Goal: Information Seeking & Learning: Learn about a topic

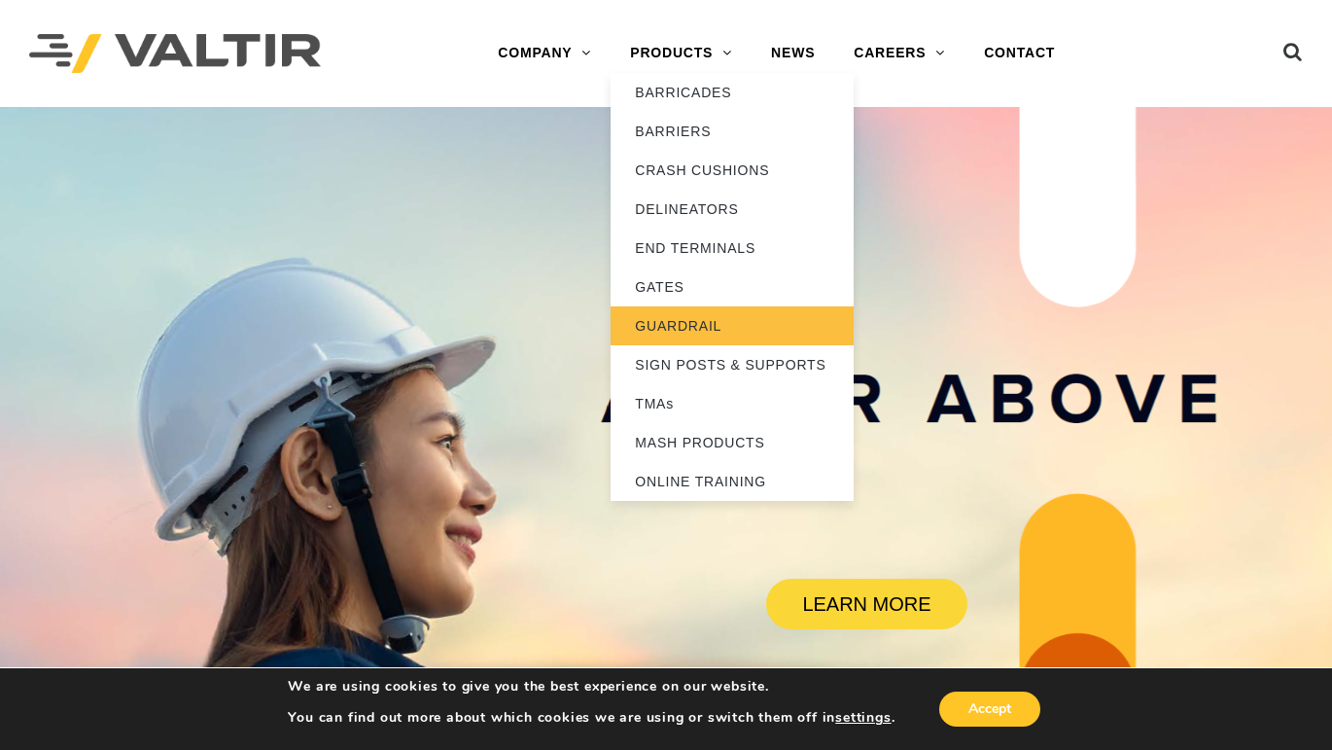
click at [673, 317] on link "GUARDRAIL" at bounding box center [732, 325] width 243 height 39
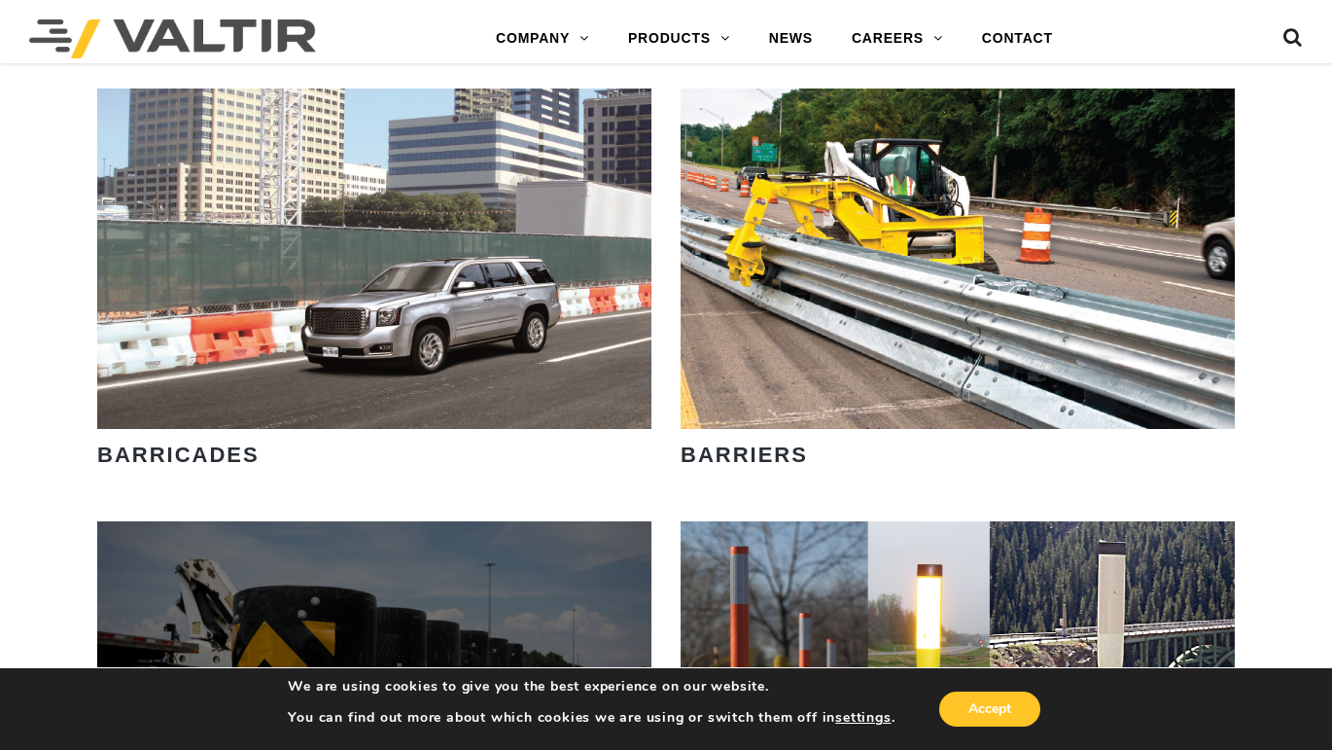
scroll to position [875, 0]
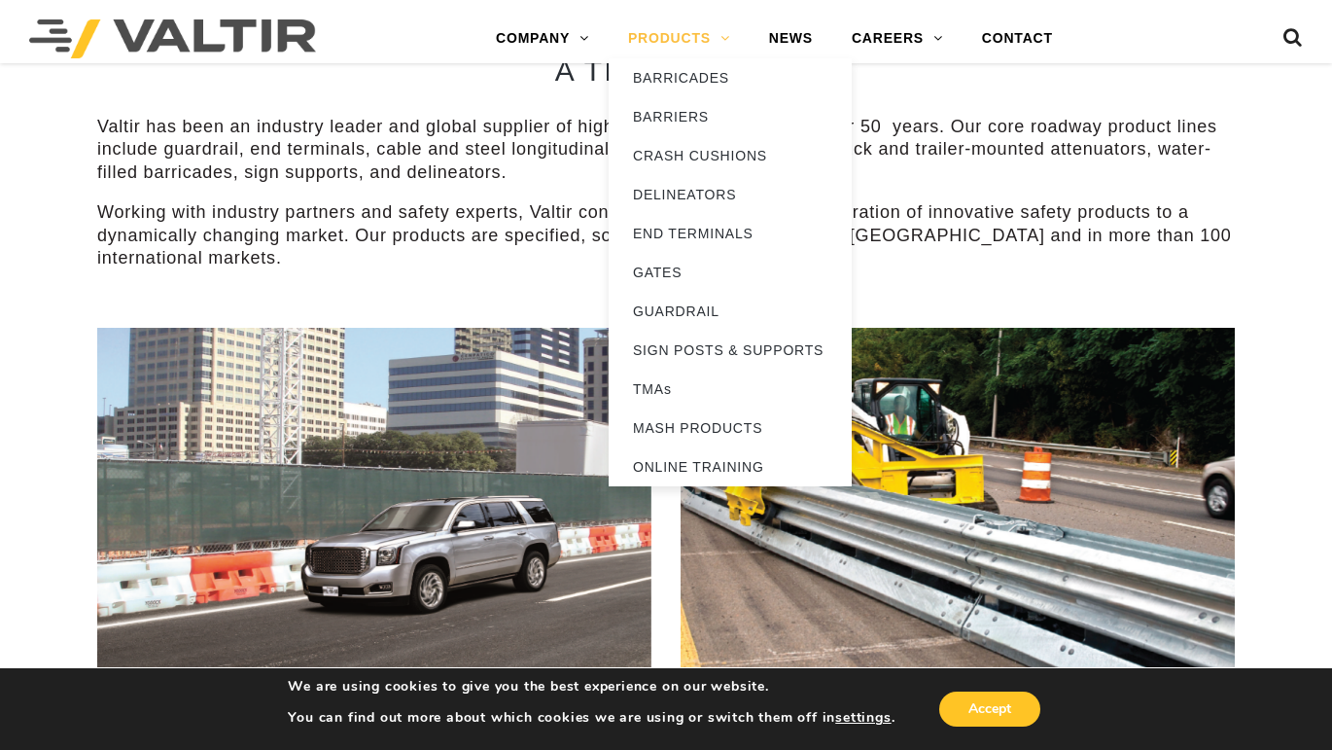
click at [711, 30] on link "PRODUCTS" at bounding box center [679, 38] width 141 height 39
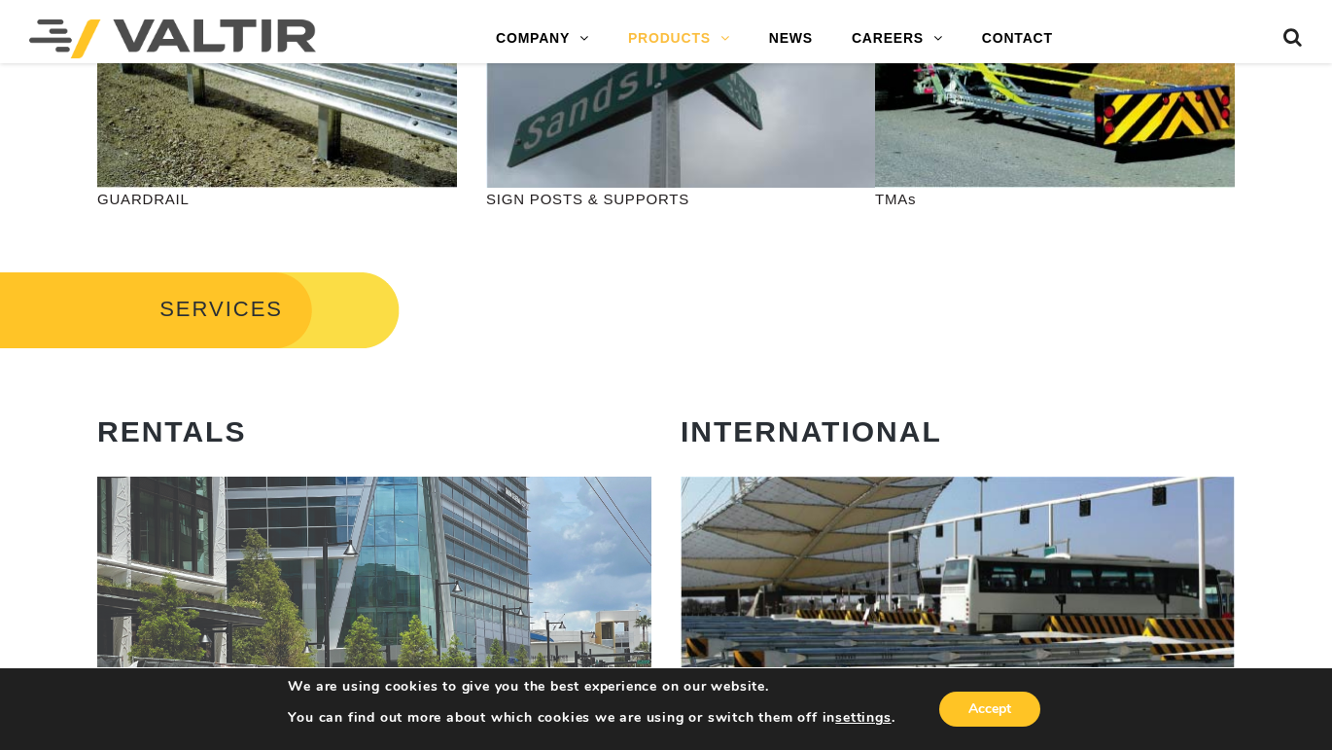
scroll to position [681, 0]
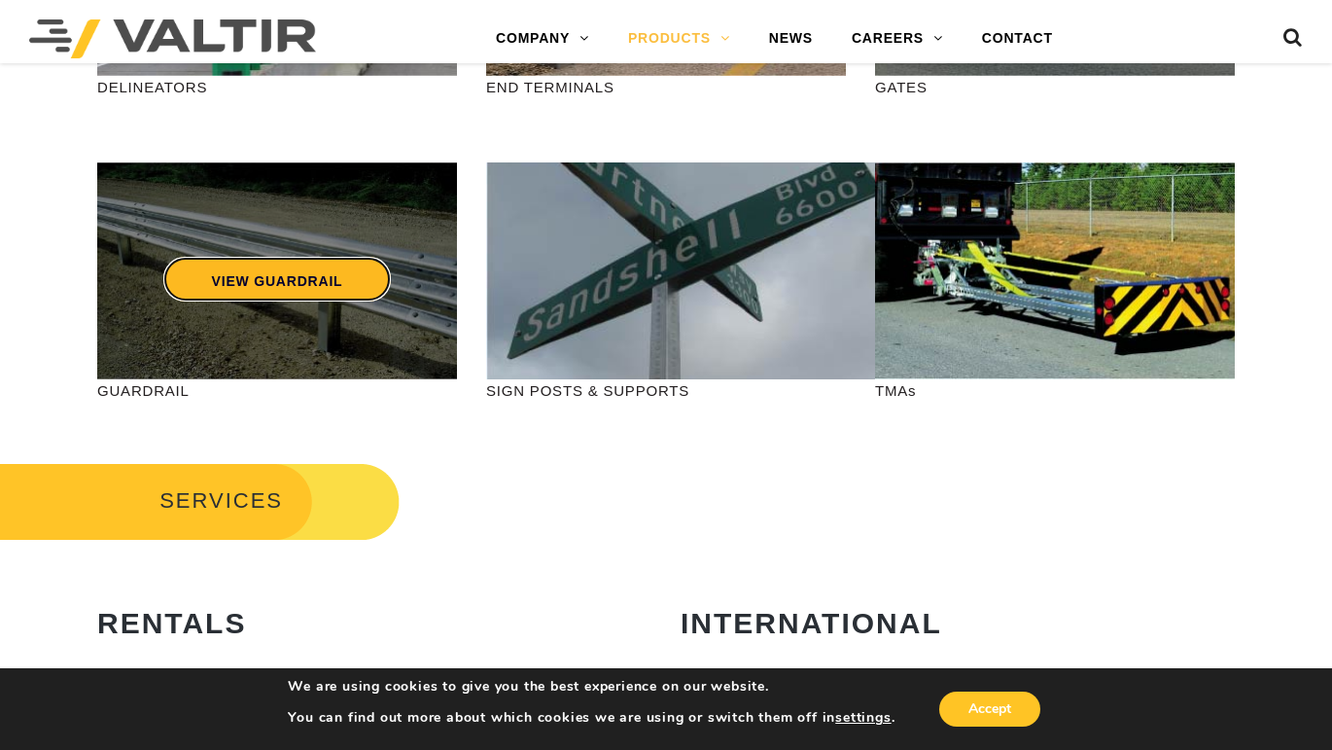
click at [352, 268] on link "VIEW GUARDRAIL" at bounding box center [277, 279] width 229 height 45
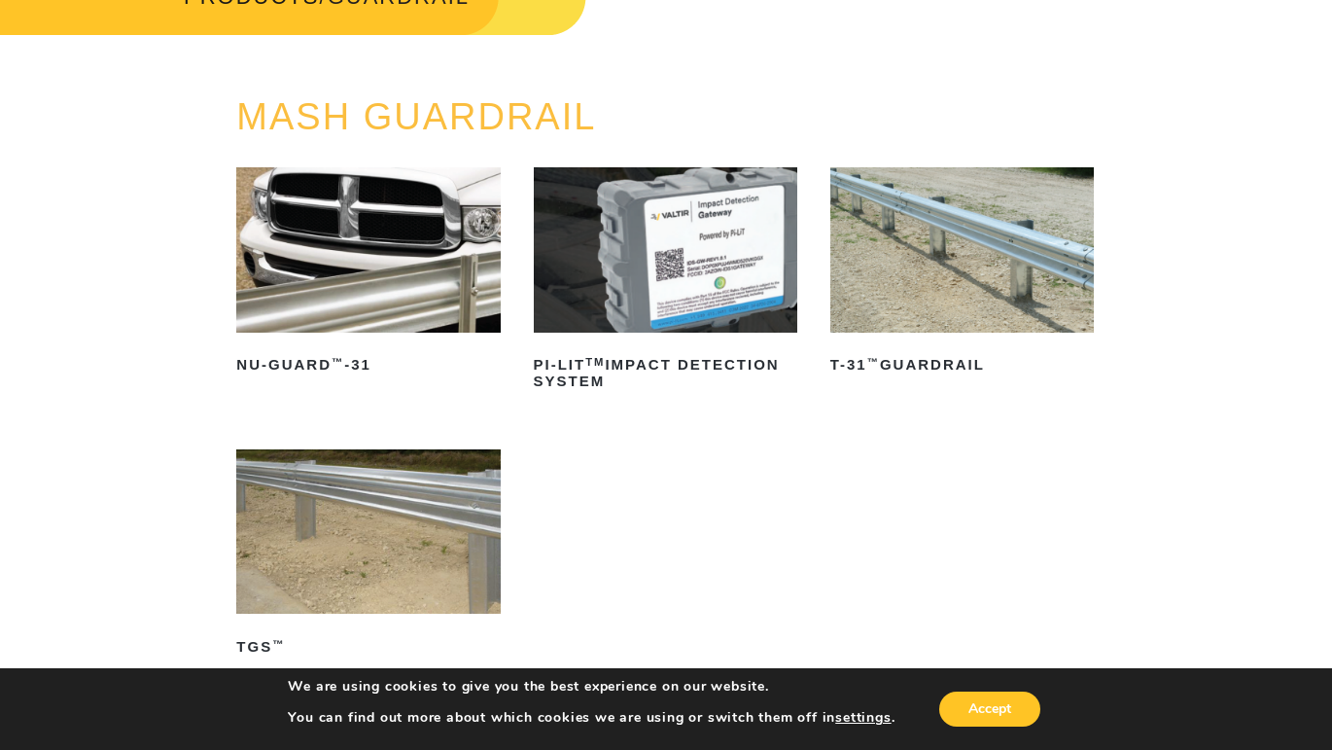
scroll to position [194, 0]
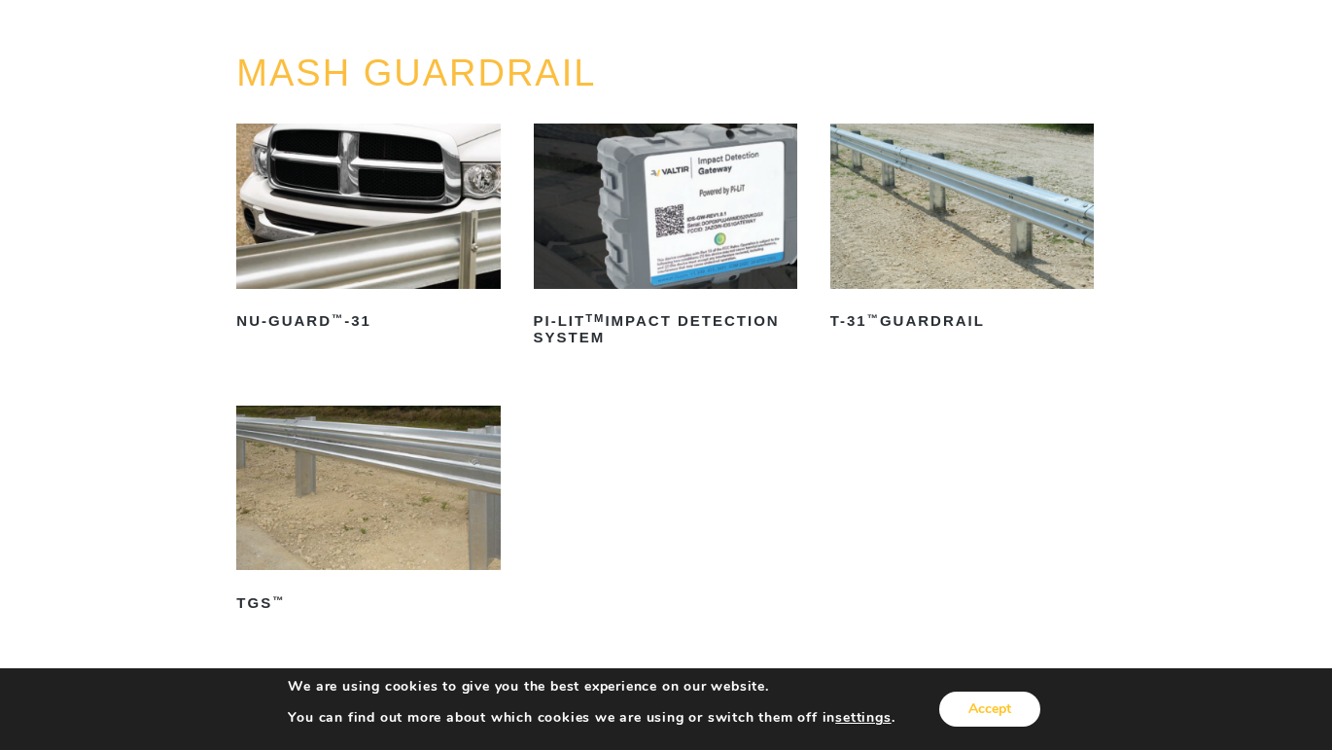
click at [979, 712] on button "Accept" at bounding box center [989, 708] width 101 height 35
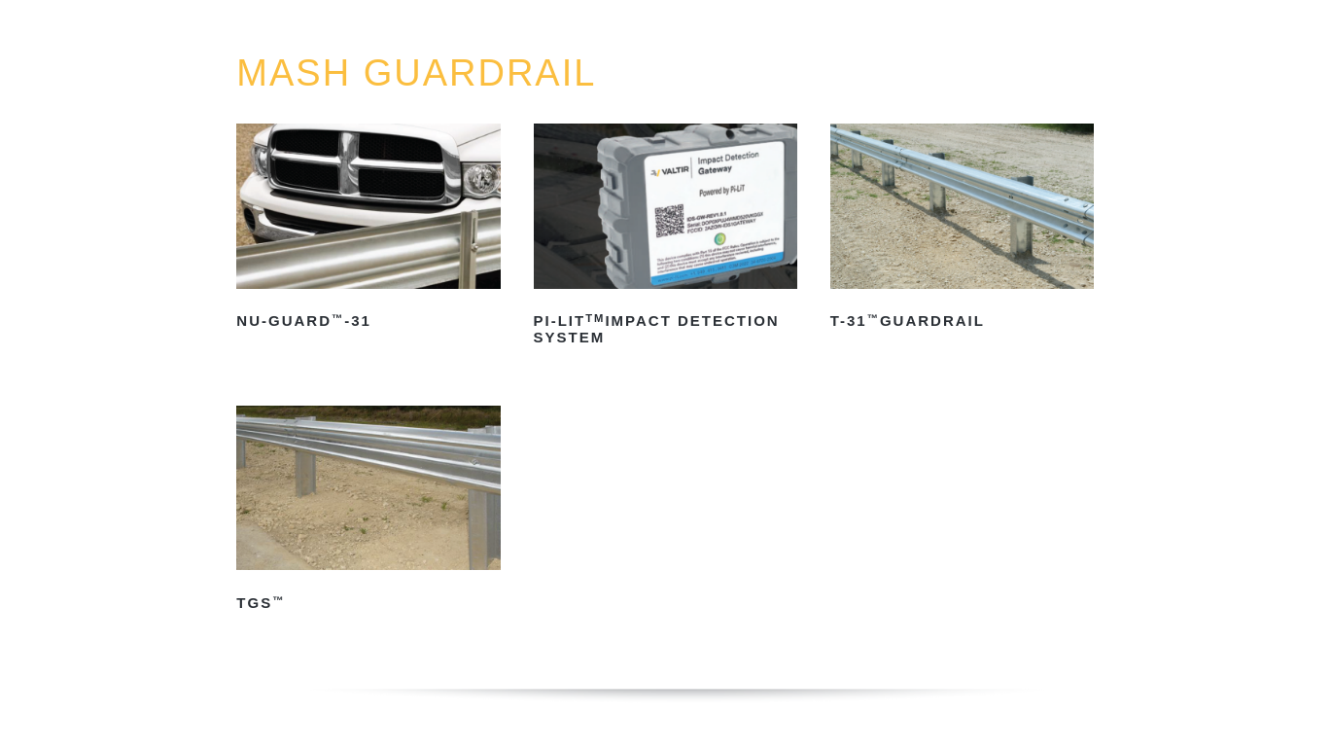
click at [325, 524] on img at bounding box center [368, 488] width 265 height 165
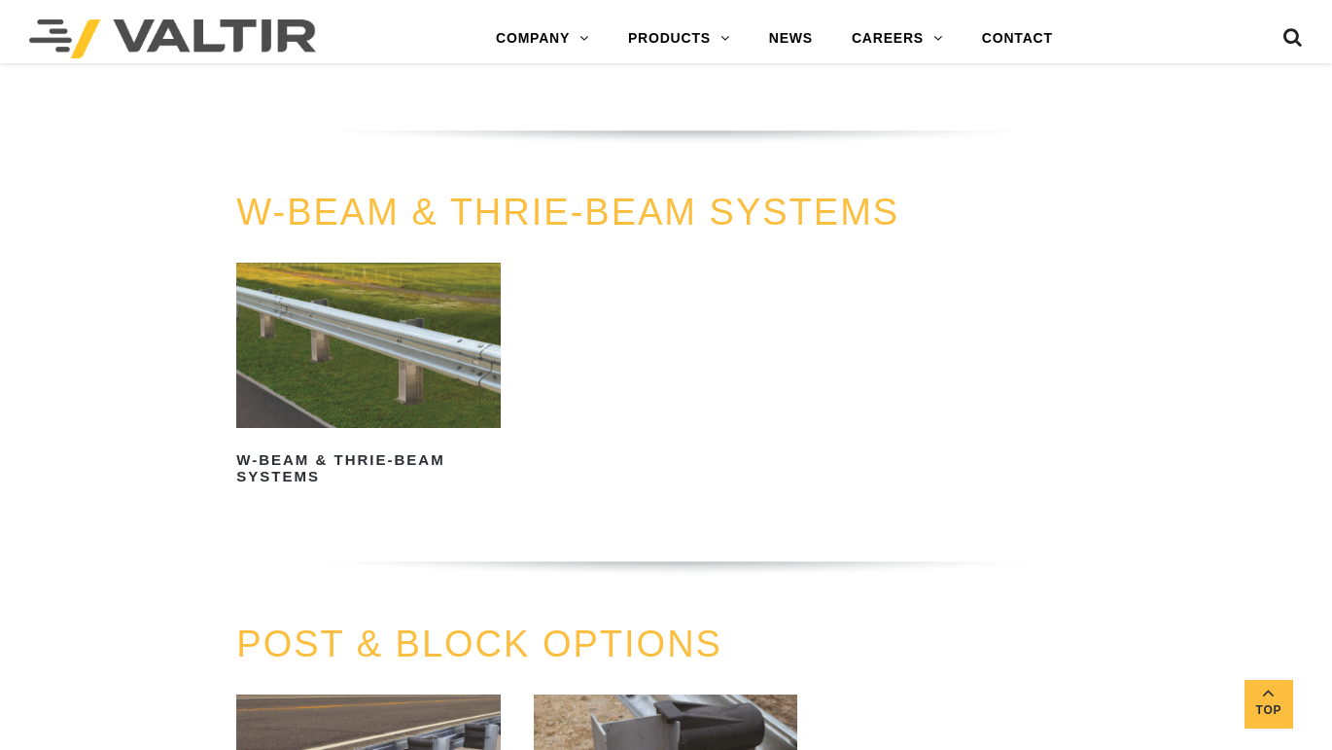
scroll to position [1264, 0]
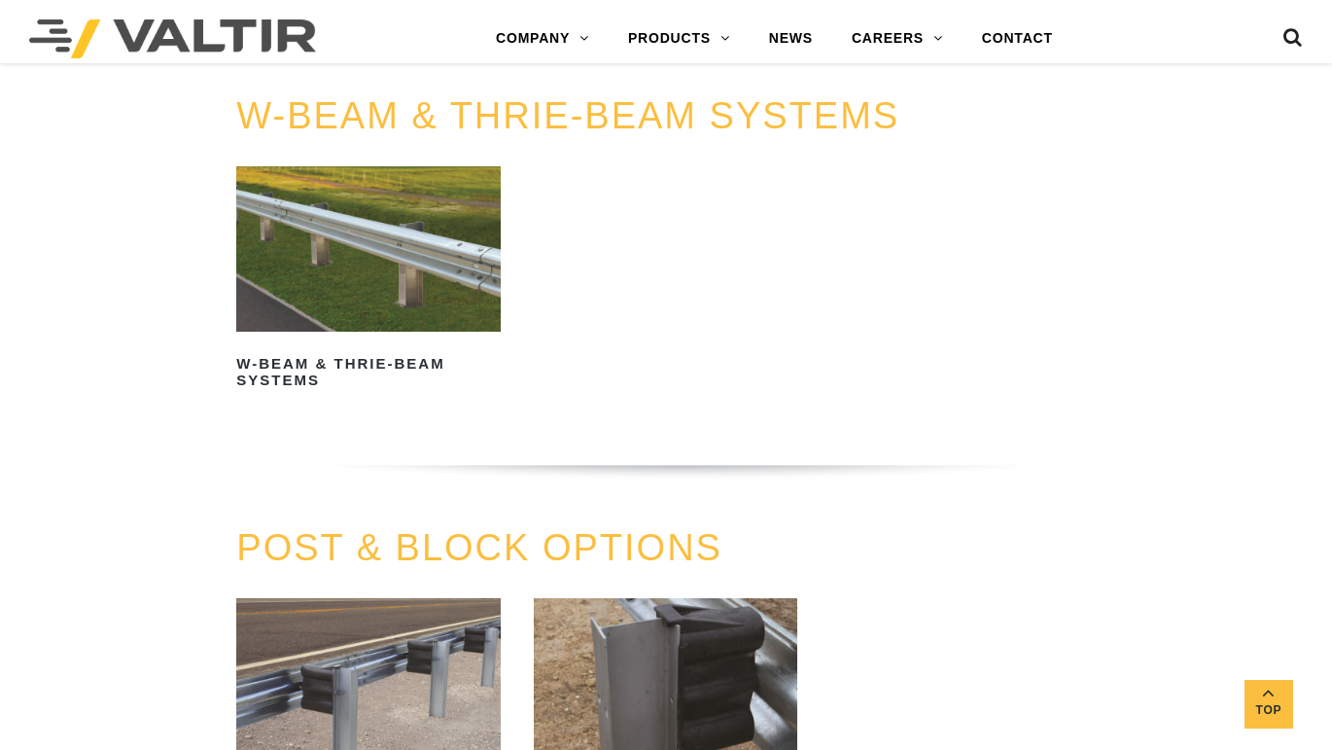
click at [326, 241] on img at bounding box center [368, 248] width 265 height 165
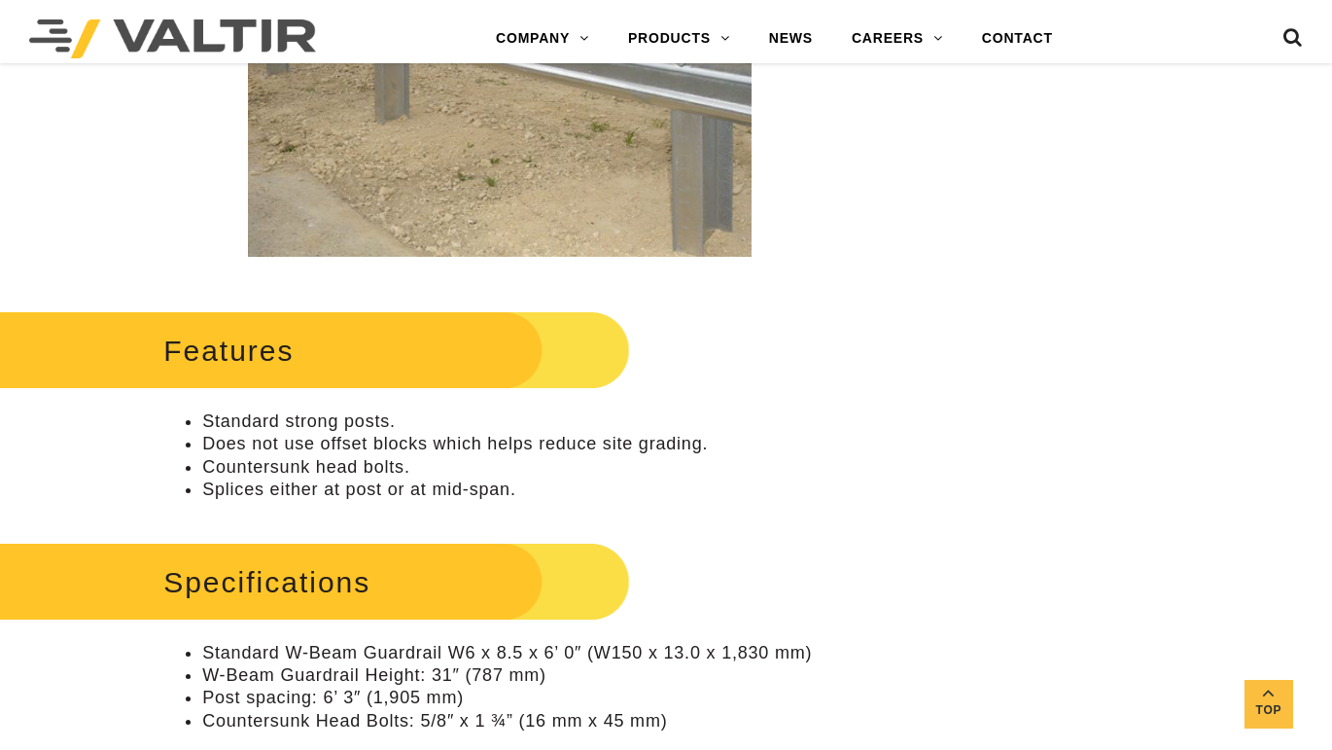
scroll to position [875, 0]
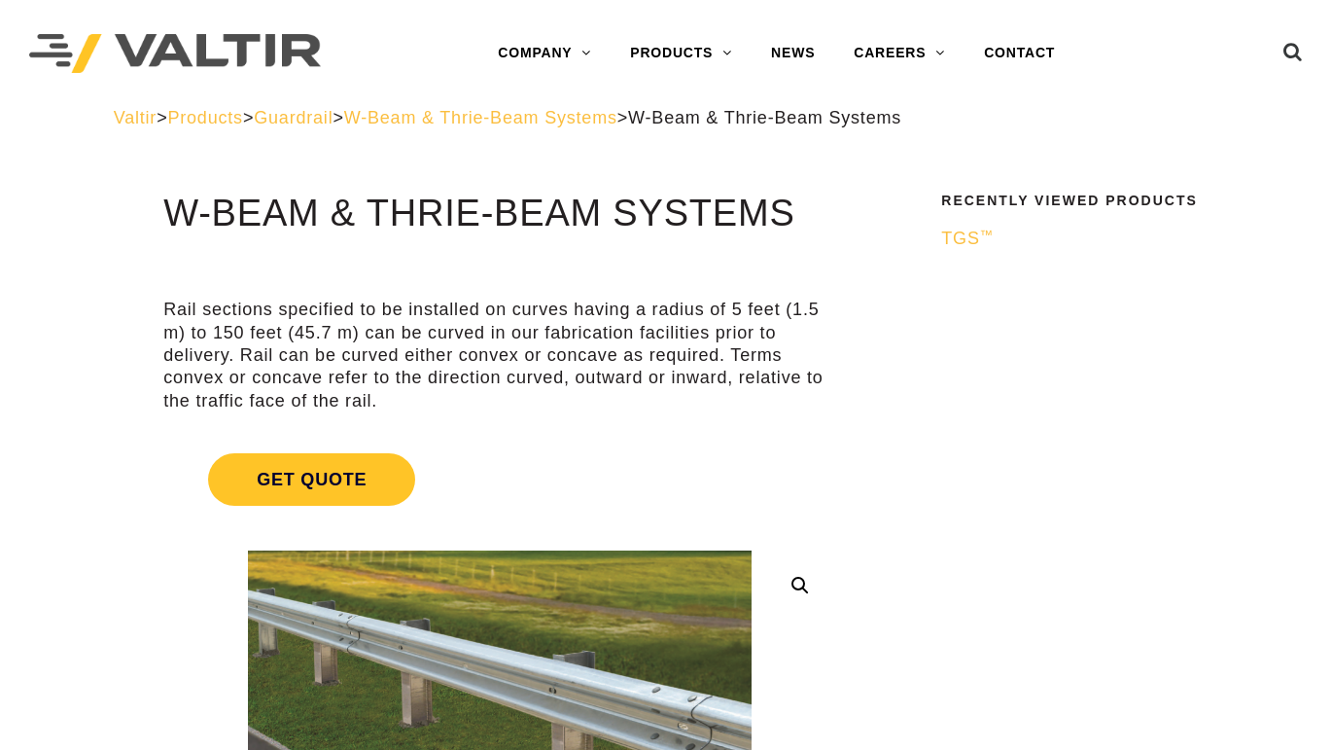
click at [170, 204] on h1 "W-Beam & Thrie-Beam Systems" at bounding box center [499, 214] width 672 height 41
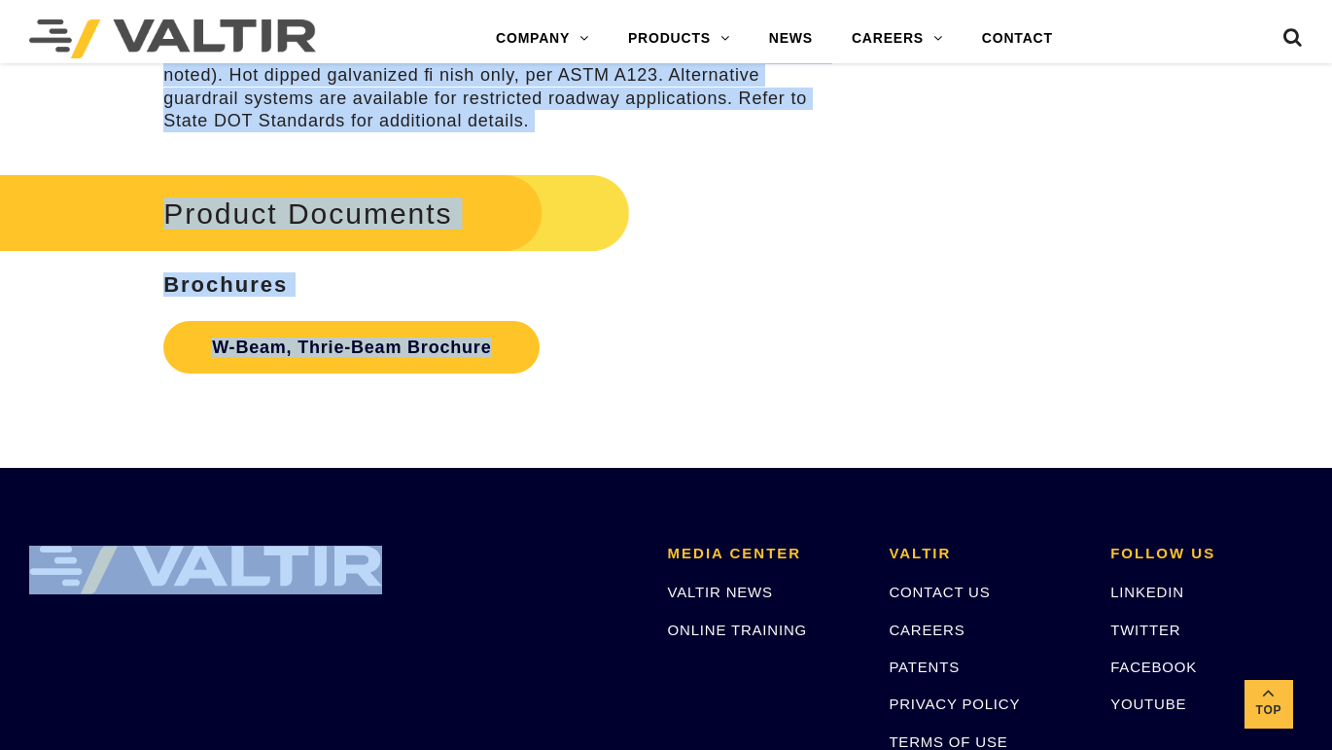
scroll to position [5983, 0]
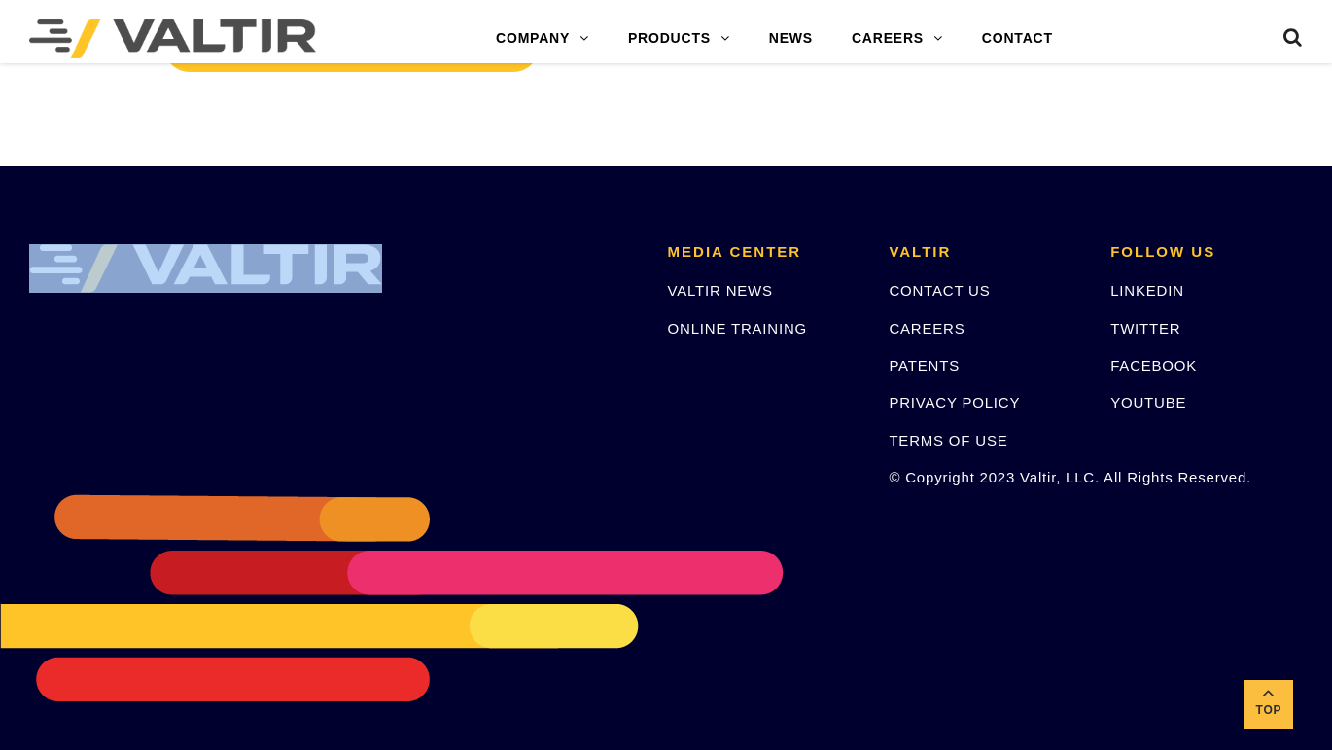
drag, startPoint x: 166, startPoint y: 204, endPoint x: 606, endPoint y: 139, distance: 444.4
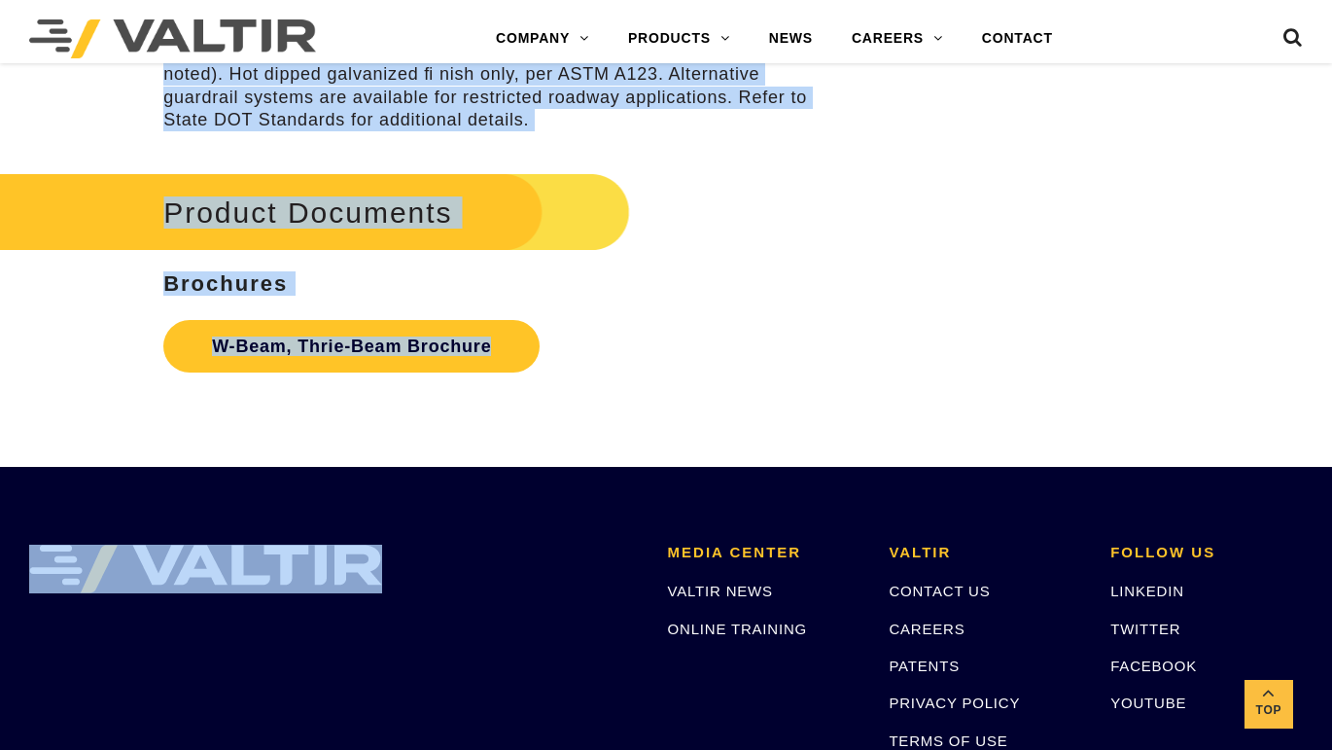
scroll to position [5497, 0]
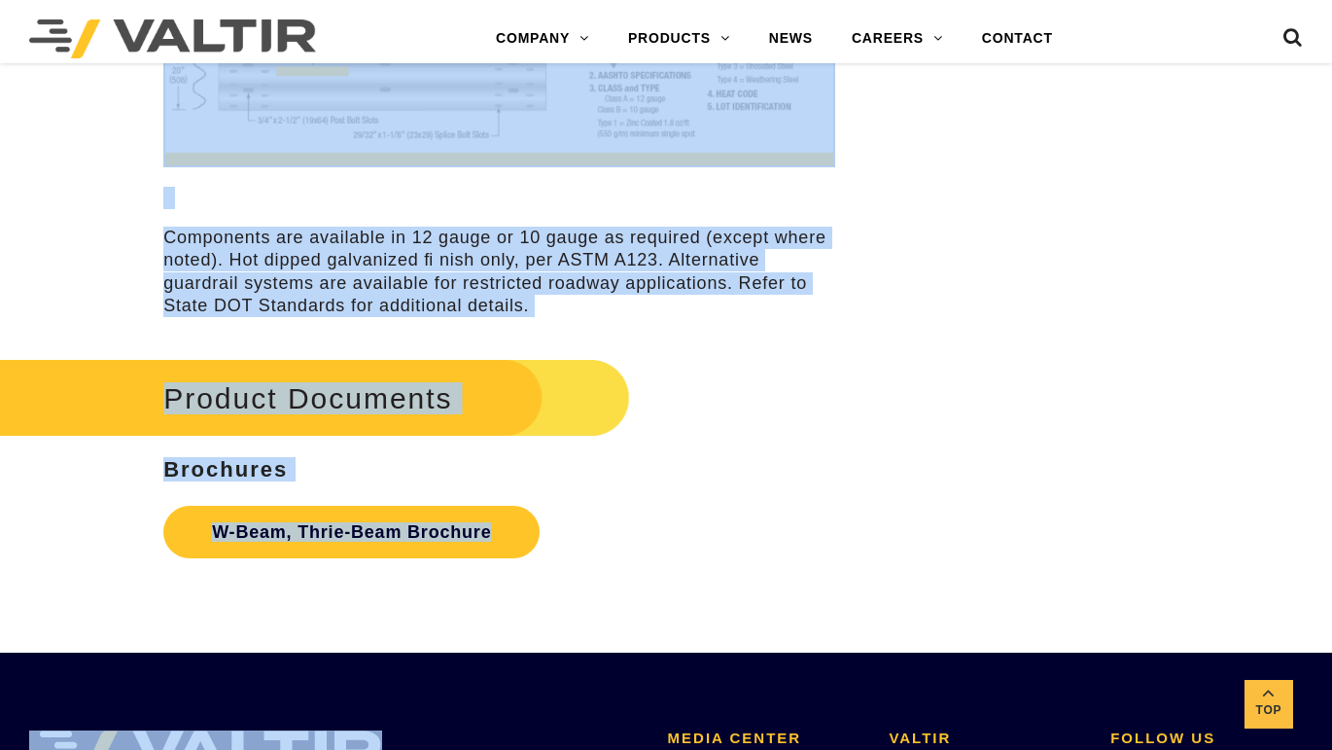
copy body "**********"
